Goal: Task Accomplishment & Management: Manage account settings

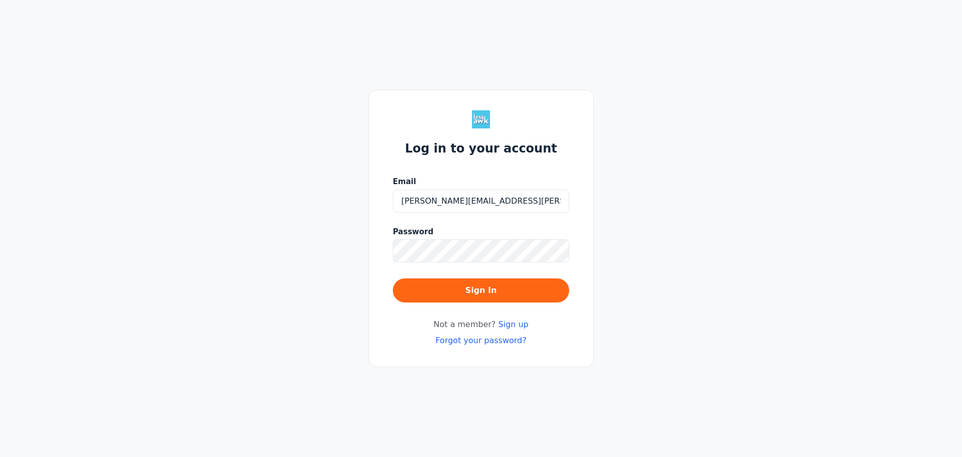
type input "[PERSON_NAME][EMAIL_ADDRESS][PERSON_NAME][DOMAIN_NAME]"
click at [528, 288] on button "Sign In" at bounding box center [481, 290] width 176 height 24
click at [352, 243] on div "Log in to your account Email [PERSON_NAME][EMAIL_ADDRESS][PERSON_NAME][DOMAIN_N…" at bounding box center [481, 228] width 962 height 457
click at [393, 278] on button "Sign In" at bounding box center [481, 290] width 176 height 24
click at [447, 204] on input "Email" at bounding box center [481, 200] width 176 height 23
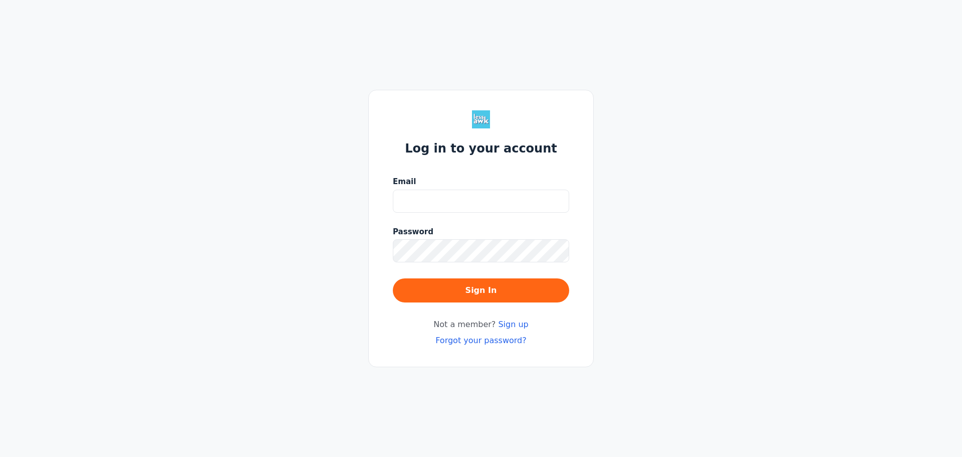
type input "courtney.sensenbrenner@shschicago.org"
click at [393, 278] on button "Sign In" at bounding box center [481, 290] width 176 height 24
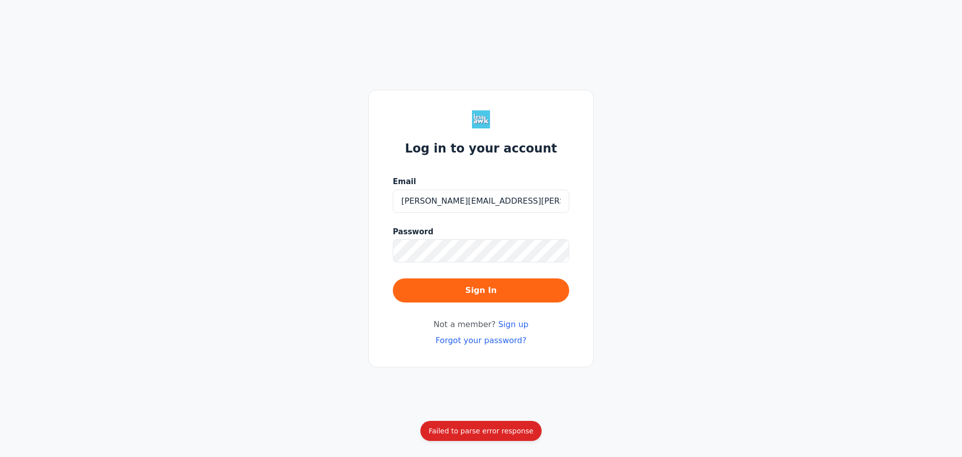
click at [493, 342] on link "Forgot your password?" at bounding box center [480, 340] width 91 height 10
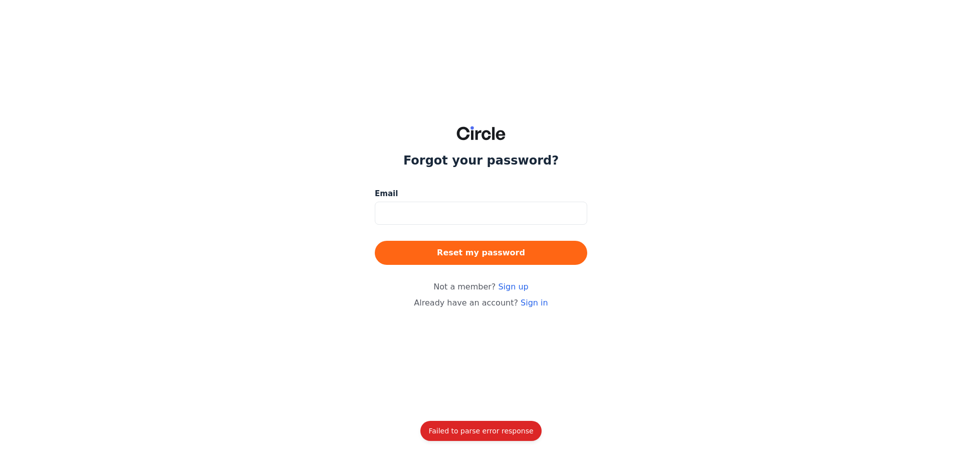
click at [476, 216] on input at bounding box center [481, 212] width 212 height 23
type input "[PERSON_NAME][EMAIL_ADDRESS][PERSON_NAME][DOMAIN_NAME]"
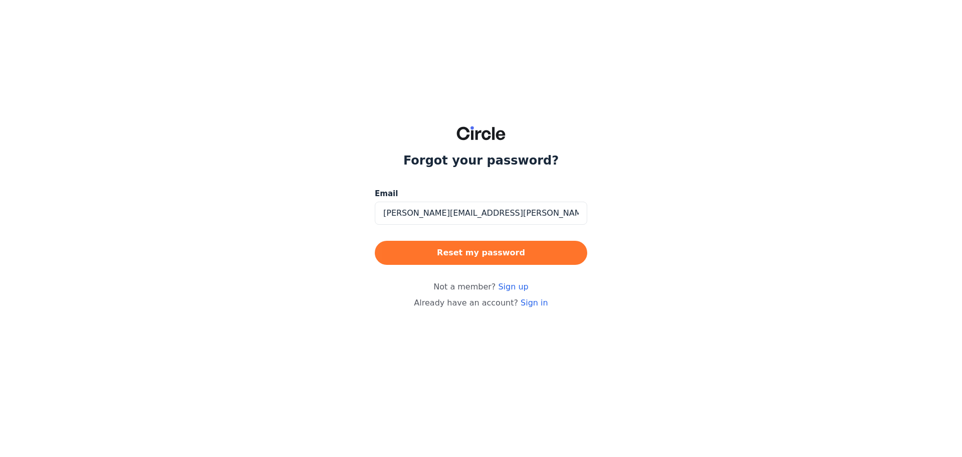
click at [491, 255] on button "Reset my password" at bounding box center [481, 253] width 212 height 24
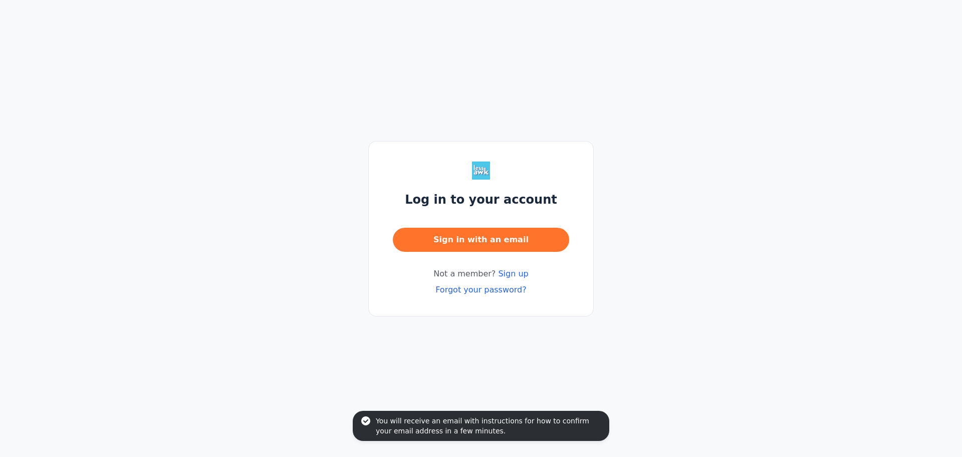
click at [448, 239] on button "Sign in with an email" at bounding box center [481, 240] width 176 height 24
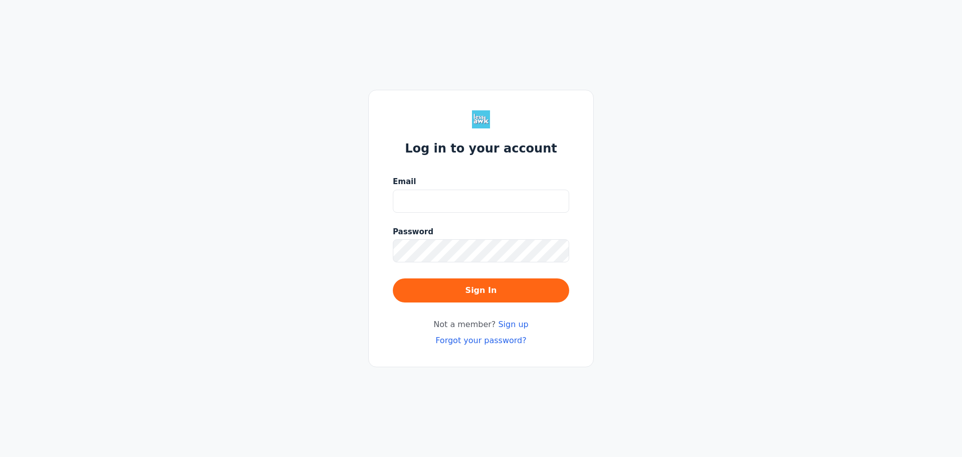
click at [454, 193] on input "Email" at bounding box center [481, 200] width 176 height 23
type input "[PERSON_NAME][EMAIL_ADDRESS][PERSON_NAME][DOMAIN_NAME]"
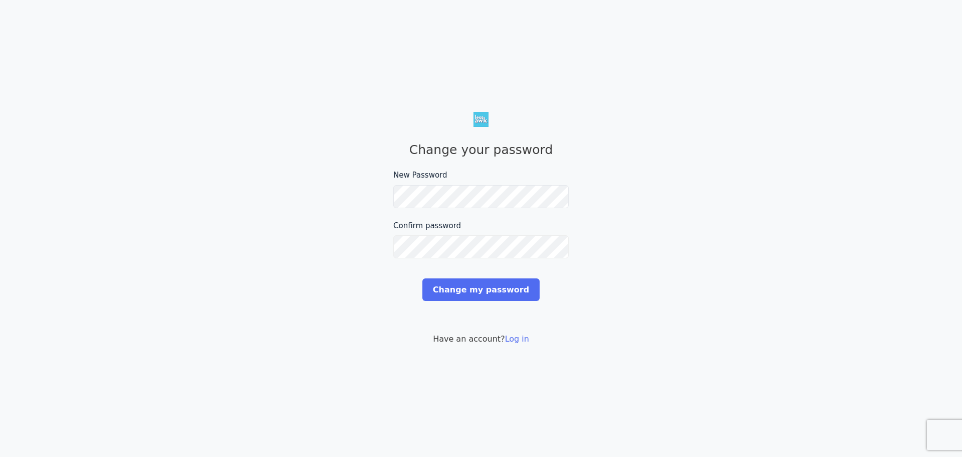
click at [422, 278] on input "Change my password" at bounding box center [480, 289] width 117 height 23
